Goal: Task Accomplishment & Management: Manage account settings

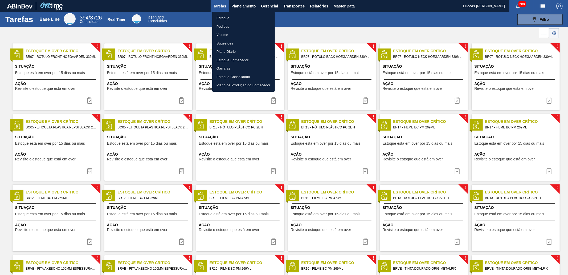
click at [239, 17] on li "Estoque" at bounding box center [243, 18] width 63 height 9
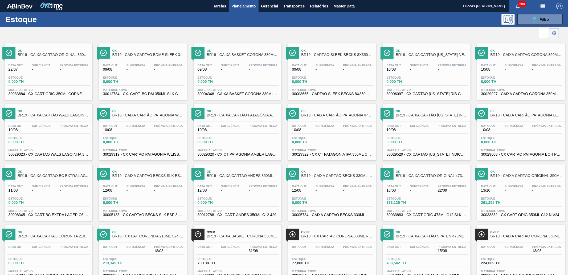
click at [238, 49] on span "Ok" at bounding box center [243, 50] width 72 height 3
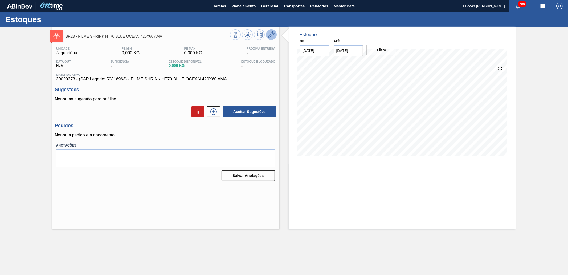
click at [270, 35] on icon at bounding box center [271, 34] width 6 height 6
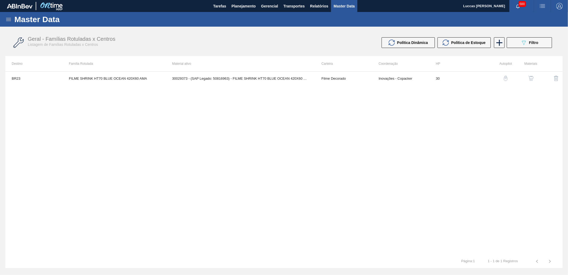
click at [531, 79] on img "button" at bounding box center [531, 78] width 5 height 5
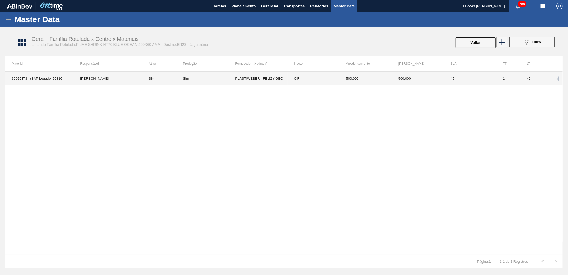
click at [251, 78] on td "PLASTIWEBER - FELIZ ([GEOGRAPHIC_DATA])" at bounding box center [261, 78] width 52 height 13
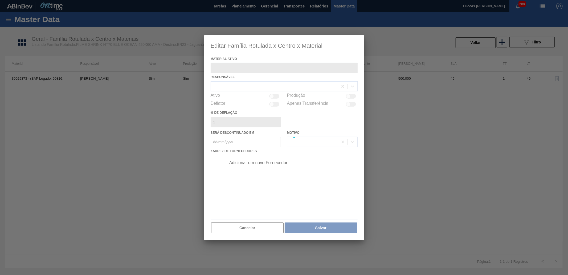
type ativo "30029373 - (SAP Legado: 50816963) - FILME SHRINK HT70 BLUE OCEAN 420X60 AMA"
checkbox input "true"
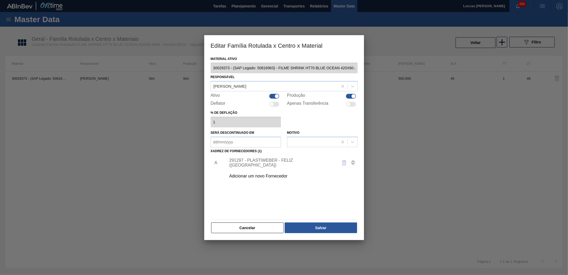
click at [270, 163] on div "291297 - PLASTIWEBER - FELIZ (RS)" at bounding box center [281, 163] width 104 height 10
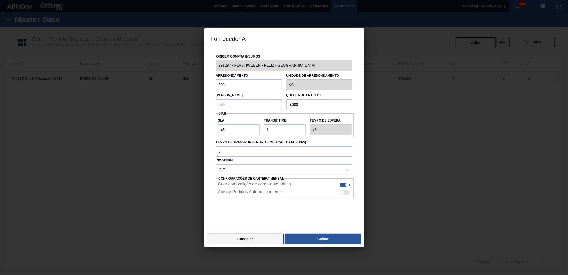
click at [253, 238] on button "Cancelar" at bounding box center [245, 239] width 77 height 11
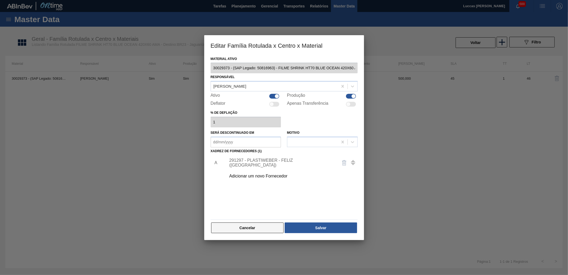
click at [258, 225] on button "Cancelar" at bounding box center [247, 227] width 73 height 11
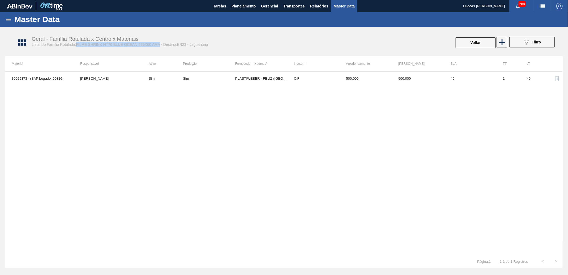
drag, startPoint x: 160, startPoint y: 45, endPoint x: 76, endPoint y: 47, distance: 83.7
click at [76, 47] on div "Geral - Família Rotulada x Centro x Materiais Listando Família Rotulada:FILME S…" at bounding box center [287, 43] width 558 height 20
copy span "FILME SHRINK HT70 BLUE OCEAN 420X60 AMA"
click at [62, 102] on div "30029373 - (SAP Legado: 50816963) - FILME SHRINK HT70 BLUE OCEAN 420X60 AMA Ama…" at bounding box center [284, 162] width 558 height 183
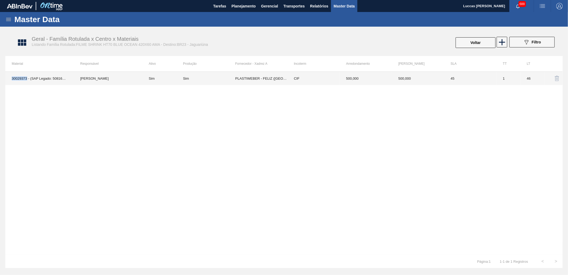
drag, startPoint x: 9, startPoint y: 78, endPoint x: 27, endPoint y: 79, distance: 18.7
click at [27, 79] on td "30029373 - (SAP Legado: 50816963) - FILME SHRINK HT70 BLUE OCEAN 420X60 AMA" at bounding box center [39, 78] width 68 height 13
copy td "30029373"
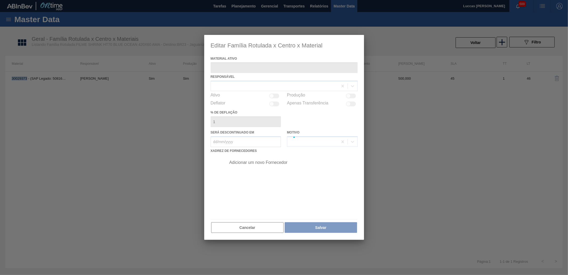
type ativo "30029373 - (SAP Legado: 50816963) - FILME SHRINK HT70 BLUE OCEAN 420X60 AMA"
checkbox input "true"
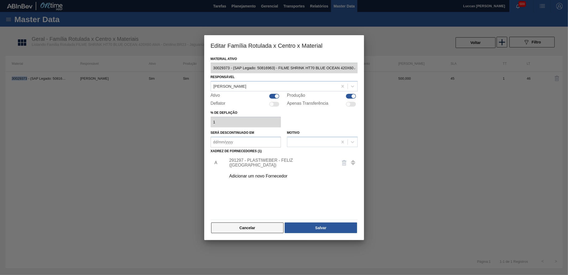
click at [228, 226] on button "Cancelar" at bounding box center [247, 227] width 73 height 11
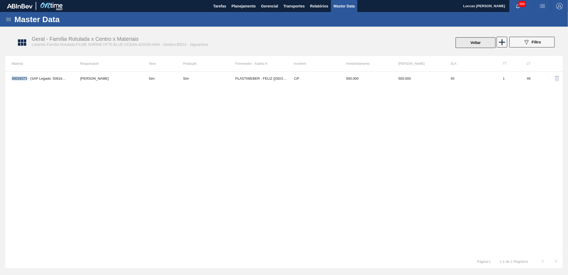
click at [471, 44] on button "Voltar" at bounding box center [476, 42] width 40 height 11
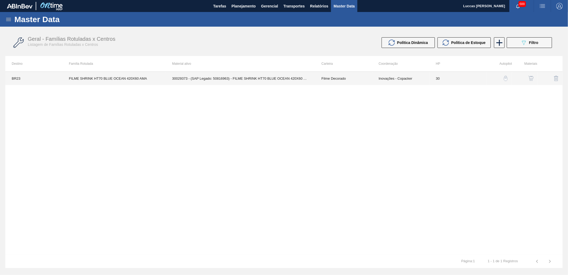
click at [141, 80] on td "FILME SHRINK HT70 BLUE OCEAN 420X60 AMA" at bounding box center [114, 78] width 103 height 13
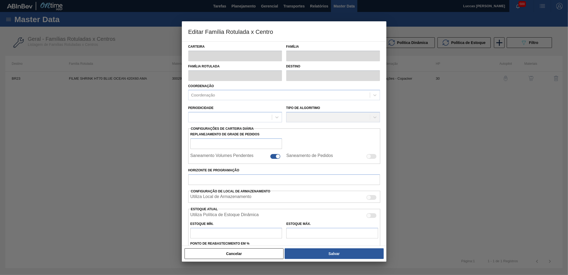
type input "Filme Decorado"
type input "FILME SHRINK HT70 BLUE OCEAN 420X60 AMA"
type input "BR23 - Jaguariúna"
type input "30"
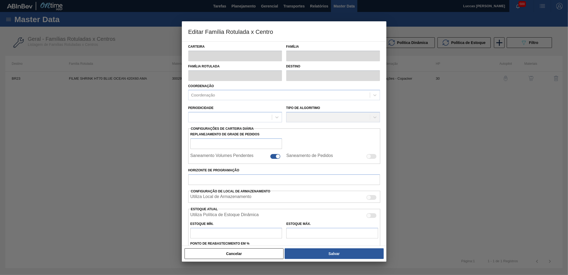
type input "0"
type input "100"
type input "0,000"
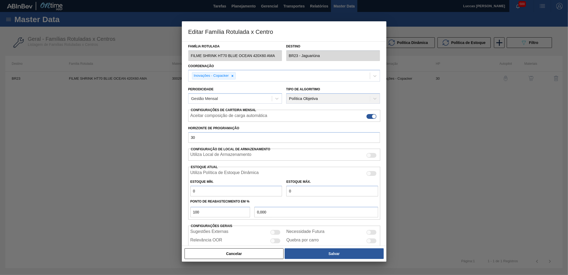
scroll to position [40, 0]
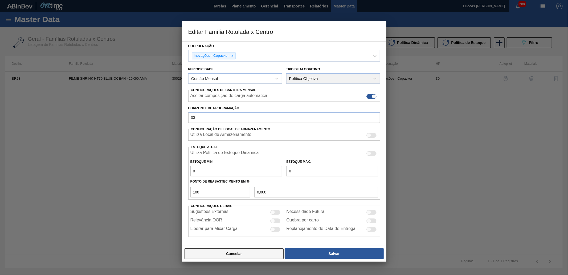
click at [244, 251] on button "Cancelar" at bounding box center [234, 253] width 99 height 11
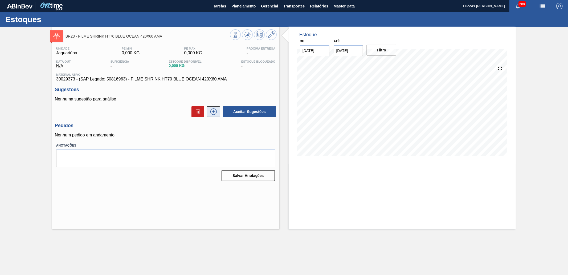
click at [213, 110] on icon at bounding box center [213, 111] width 9 height 6
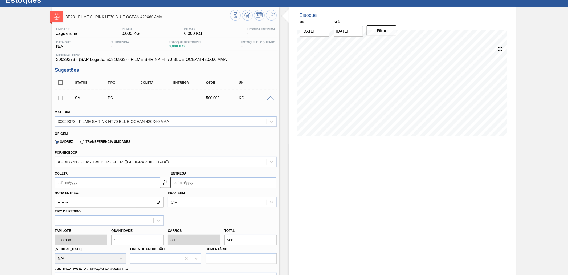
scroll to position [30, 0]
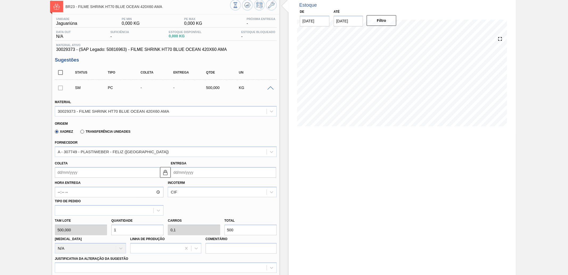
click at [148, 171] on input "Coleta" at bounding box center [108, 172] width 106 height 11
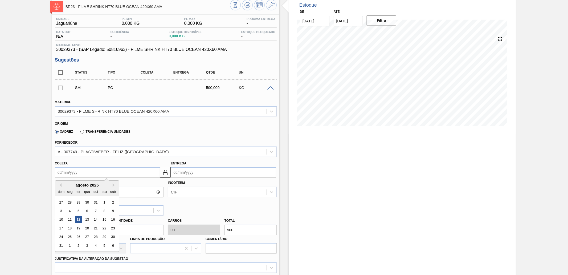
click at [78, 217] on div "12" at bounding box center [78, 219] width 7 height 7
type input "[DATE]"
type input "13/08/2025"
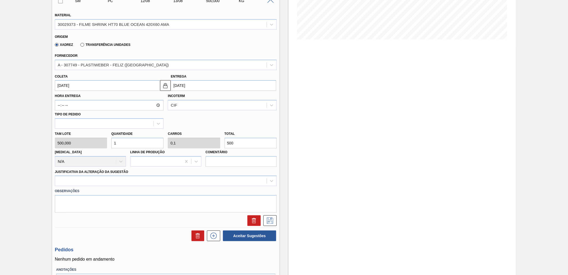
scroll to position [118, 0]
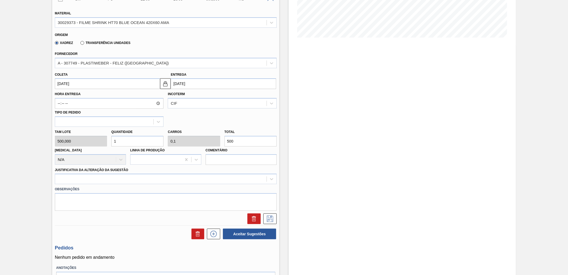
click at [103, 188] on label "Observações" at bounding box center [166, 189] width 222 height 8
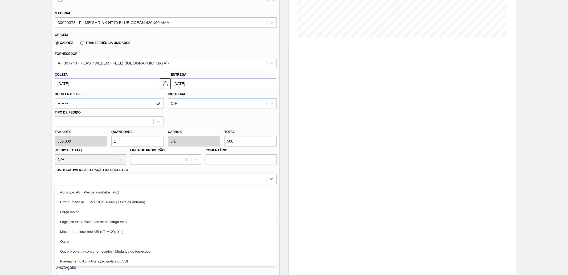
click at [96, 179] on div at bounding box center [161, 179] width 212 height 8
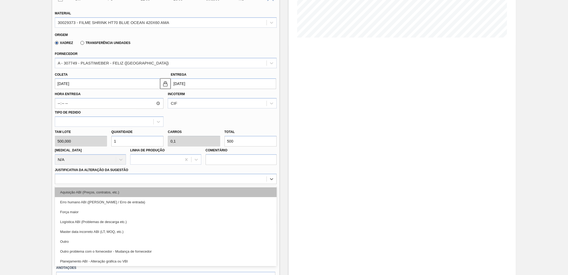
click at [92, 191] on div "Aquisição ABI (Preços, contratos, etc.)" at bounding box center [166, 192] width 222 height 10
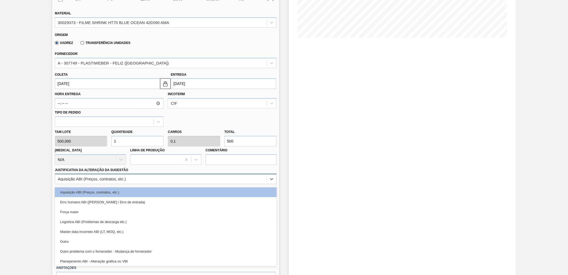
click at [90, 177] on div "Aquisição ABI (Preços, contratos, etc.)" at bounding box center [92, 179] width 68 height 5
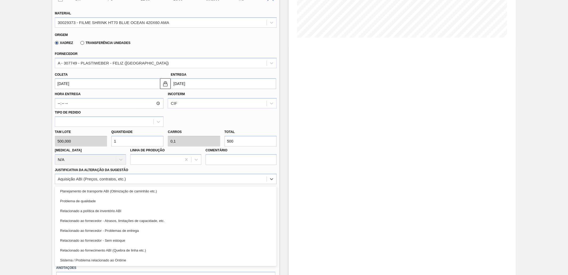
scroll to position [11, 0]
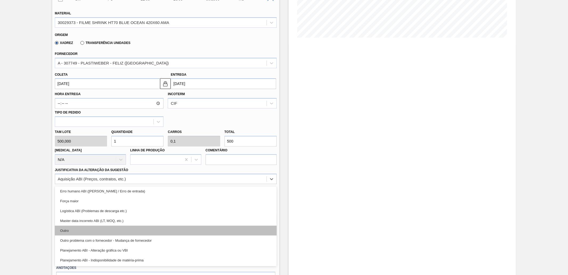
click at [87, 230] on div "Outro" at bounding box center [166, 231] width 222 height 10
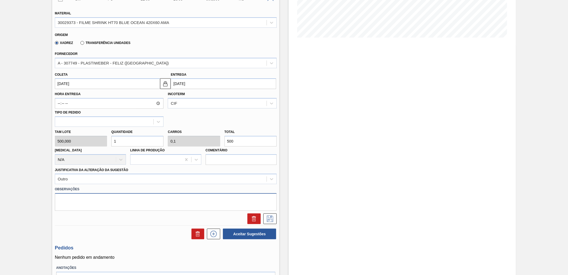
click at [88, 200] on textarea at bounding box center [166, 202] width 222 height 18
type textarea "TESTE"
click at [271, 216] on icon at bounding box center [270, 218] width 3 height 4
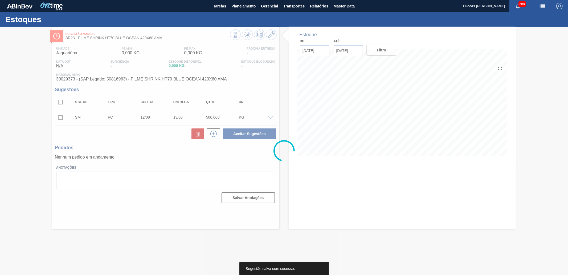
scroll to position [0, 0]
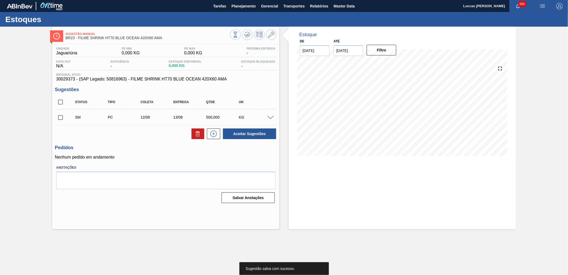
click at [62, 118] on input "checkbox" at bounding box center [60, 117] width 11 height 11
click at [195, 132] on icon at bounding box center [198, 134] width 6 height 6
checkbox input "false"
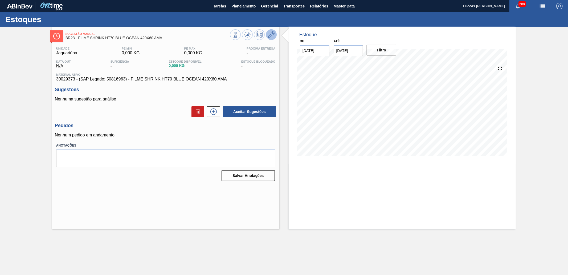
click at [269, 37] on icon at bounding box center [271, 34] width 6 height 6
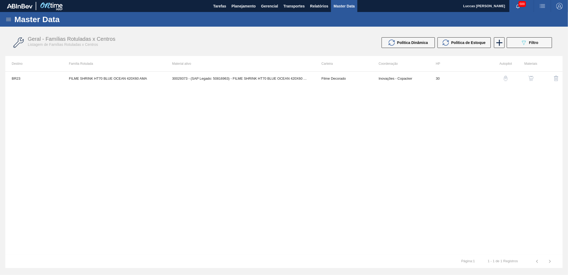
click at [530, 78] on img "button" at bounding box center [531, 78] width 5 height 5
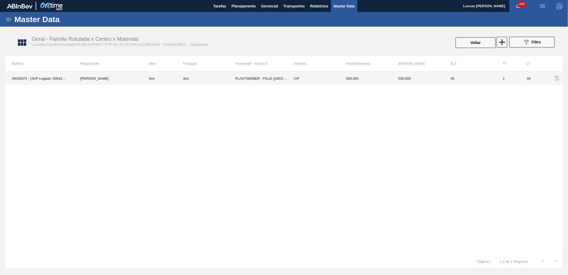
click at [259, 78] on td "PLASTIWEBER - FELIZ ([GEOGRAPHIC_DATA])" at bounding box center [261, 78] width 52 height 13
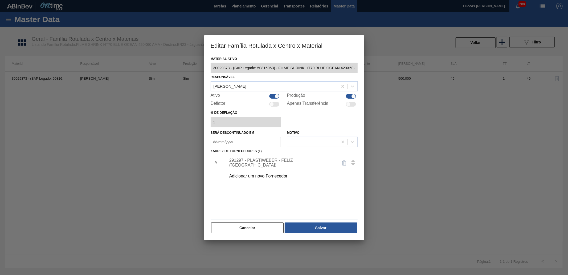
click at [276, 97] on div at bounding box center [277, 96] width 5 height 5
checkbox input "false"
click at [349, 94] on div at bounding box center [351, 96] width 10 height 5
checkbox input "false"
click at [337, 227] on button "Salvar" at bounding box center [321, 227] width 72 height 11
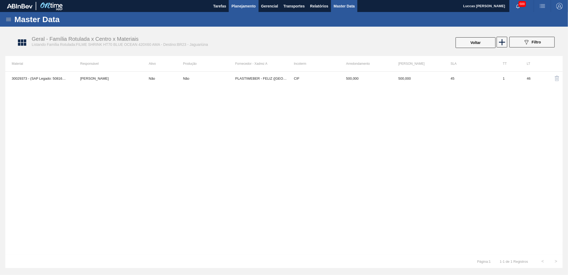
click at [247, 8] on span "Planejamento" at bounding box center [244, 6] width 24 height 6
click at [9, 17] on icon at bounding box center [8, 19] width 6 height 6
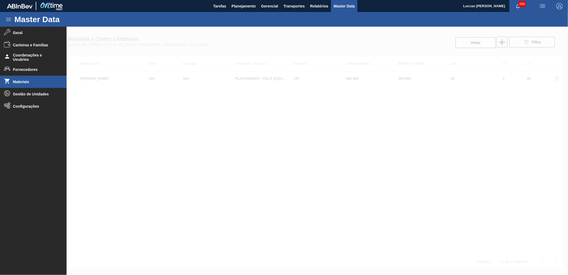
click at [34, 82] on span "Materiais" at bounding box center [35, 82] width 44 height 4
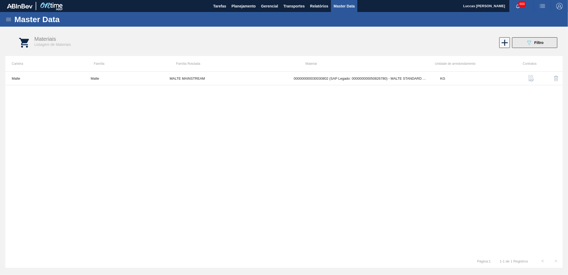
click at [536, 42] on span "Filtro" at bounding box center [539, 42] width 9 height 4
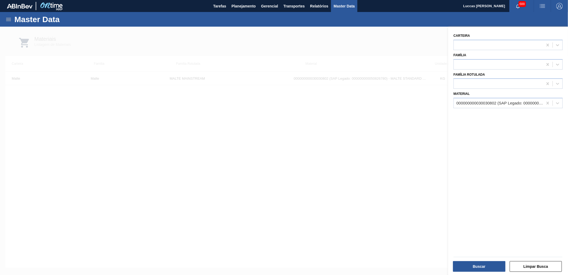
click at [496, 96] on div "Material 000000000030030802 (SAP Legado: 000000000050826780) - MALTE STANDARD A…" at bounding box center [508, 99] width 109 height 18
click at [496, 101] on div "000000000030030802 (SAP Legado: 000000000050826780) - MALTE STANDARD AGRARIA CA…" at bounding box center [500, 103] width 87 height 5
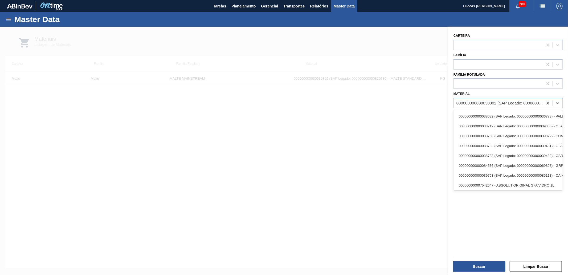
paste input "30029373"
type input "30029373"
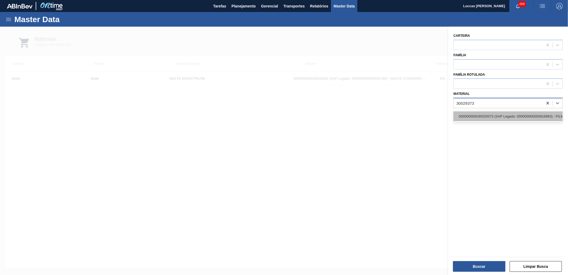
click at [491, 113] on div "000000000030029373 (SAP Legado: 000000000050816963) - FILME SHRINK HT70 BLUE OC…" at bounding box center [508, 116] width 109 height 10
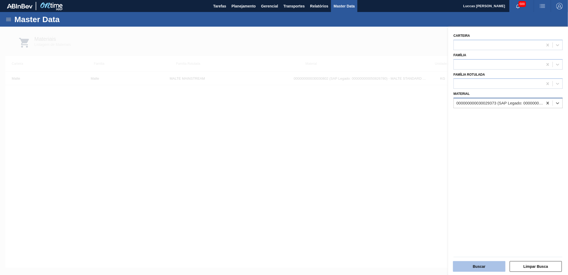
click at [484, 267] on button "Buscar" at bounding box center [479, 266] width 52 height 11
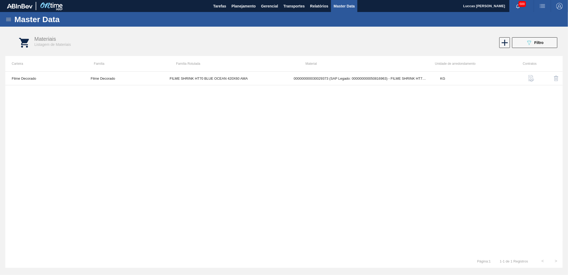
click at [8, 21] on icon at bounding box center [8, 19] width 6 height 6
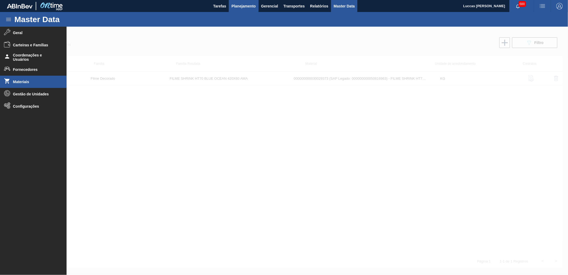
drag, startPoint x: 185, startPoint y: 136, endPoint x: 248, endPoint y: 8, distance: 143.1
click at [185, 136] on div at bounding box center [284, 151] width 568 height 248
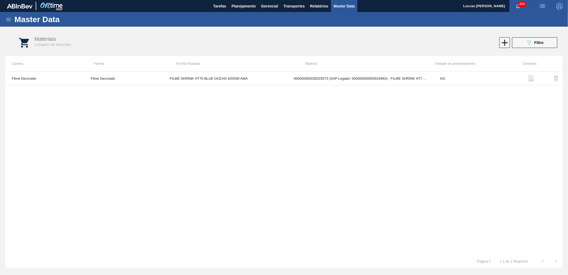
drag, startPoint x: 208, startPoint y: 128, endPoint x: 235, endPoint y: 122, distance: 27.7
click at [208, 128] on div "Filme Decorado Filme Decorado FILME SHRINK HT70 BLUE OCEAN 420X60 AMA 000000000…" at bounding box center [284, 162] width 558 height 183
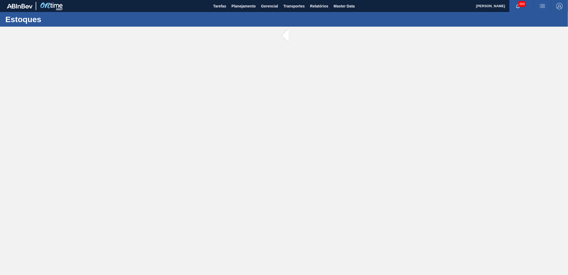
click at [289, 35] on span at bounding box center [292, 36] width 7 height 18
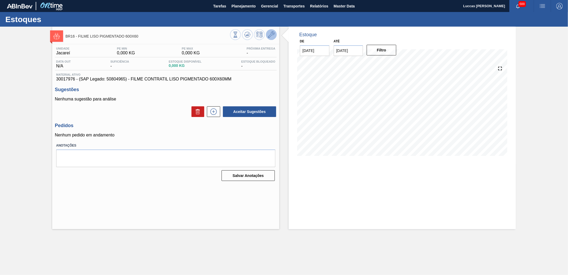
click at [273, 35] on icon at bounding box center [271, 34] width 6 height 6
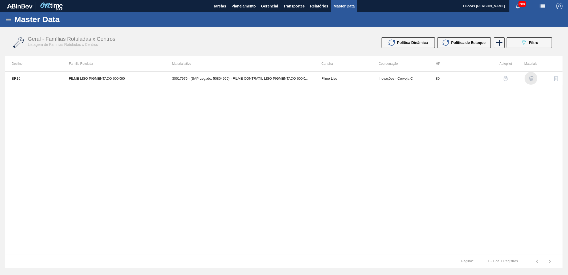
click at [530, 78] on img "button" at bounding box center [531, 78] width 5 height 5
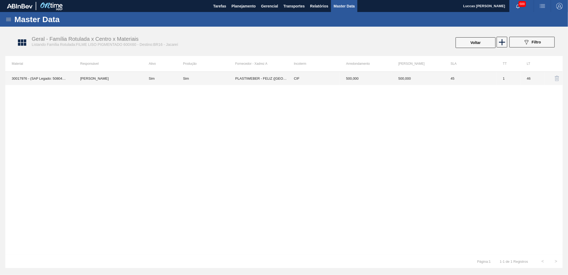
click at [251, 78] on td "PLASTIWEBER - FELIZ ([GEOGRAPHIC_DATA])" at bounding box center [261, 78] width 52 height 13
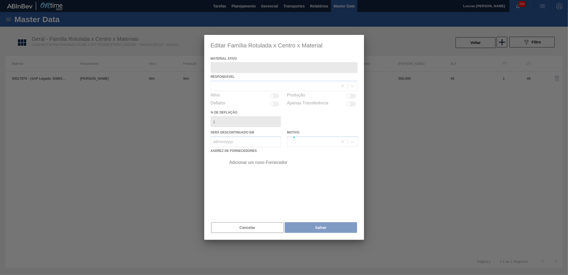
type ativo "30017976 - (SAP Legado: 50804965) - FILME CONTRATIL LISO PIGMENTADO 600X60MM"
checkbox input "true"
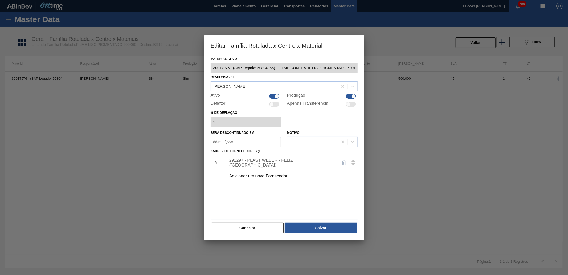
click at [275, 163] on div "291297 - PLASTIWEBER - FELIZ ([GEOGRAPHIC_DATA])" at bounding box center [281, 163] width 104 height 10
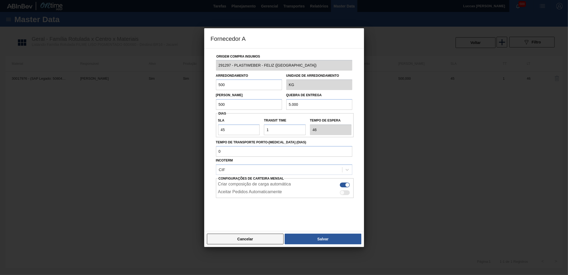
click at [261, 237] on button "Cancelar" at bounding box center [245, 239] width 77 height 11
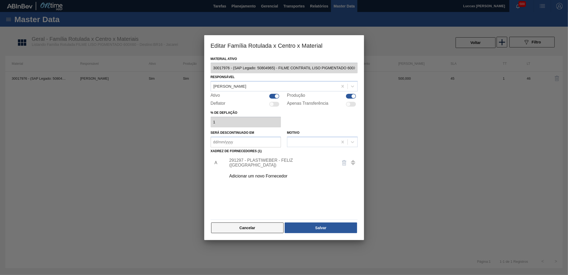
click at [266, 227] on button "Cancelar" at bounding box center [247, 227] width 73 height 11
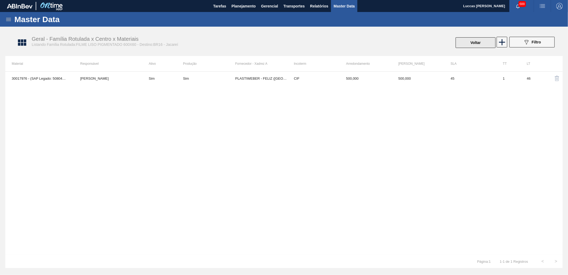
click at [466, 43] on button "Voltar" at bounding box center [476, 42] width 40 height 11
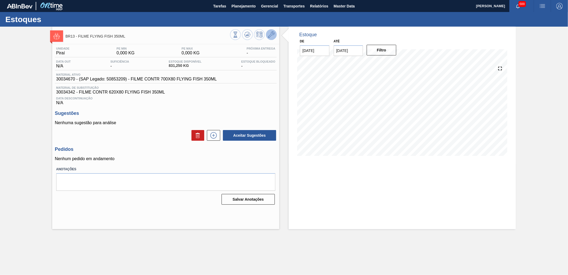
click at [271, 35] on icon at bounding box center [271, 34] width 6 height 6
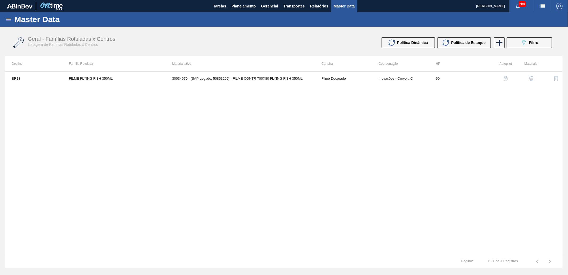
click at [530, 76] on img "button" at bounding box center [531, 78] width 5 height 5
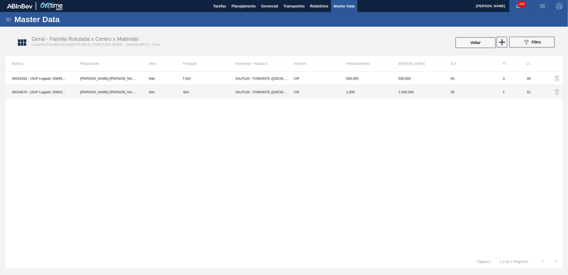
click at [262, 89] on td "VALFILM - ITAMONTE (MG)" at bounding box center [261, 92] width 52 height 14
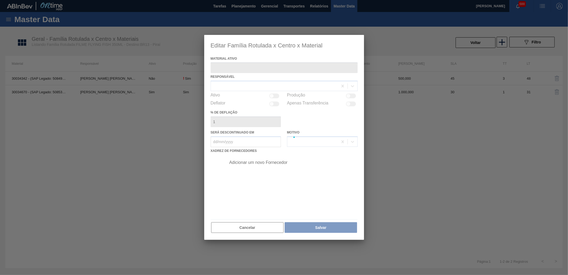
type ativo "30034670 - (SAP Legado: 50853209) - FILME CONTR 700X80 FLYING FISH 350ML"
checkbox input "true"
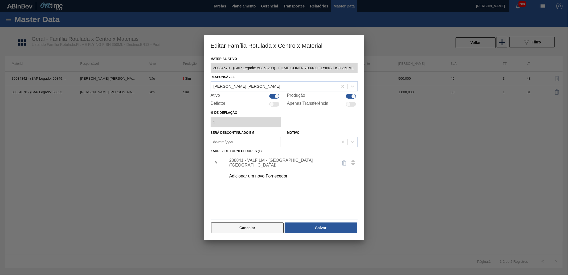
click at [258, 223] on button "Cancelar" at bounding box center [247, 227] width 73 height 11
